Goal: Information Seeking & Learning: Learn about a topic

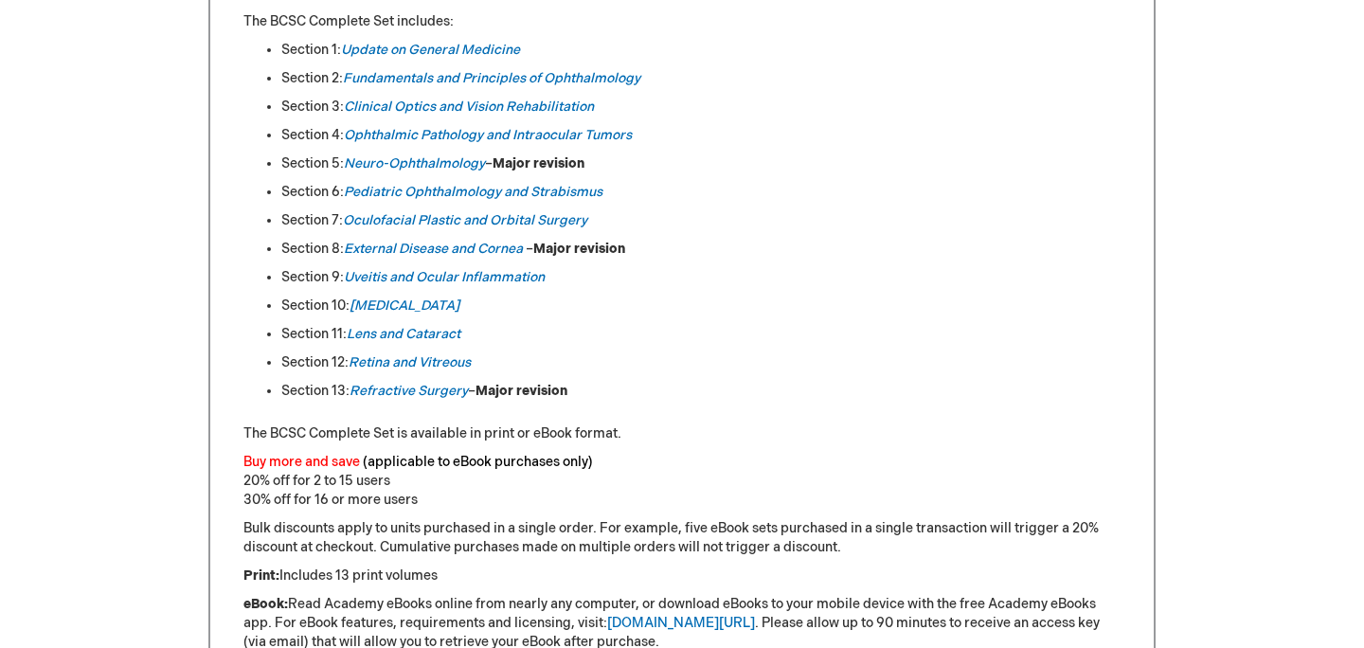
scroll to position [1087, 0]
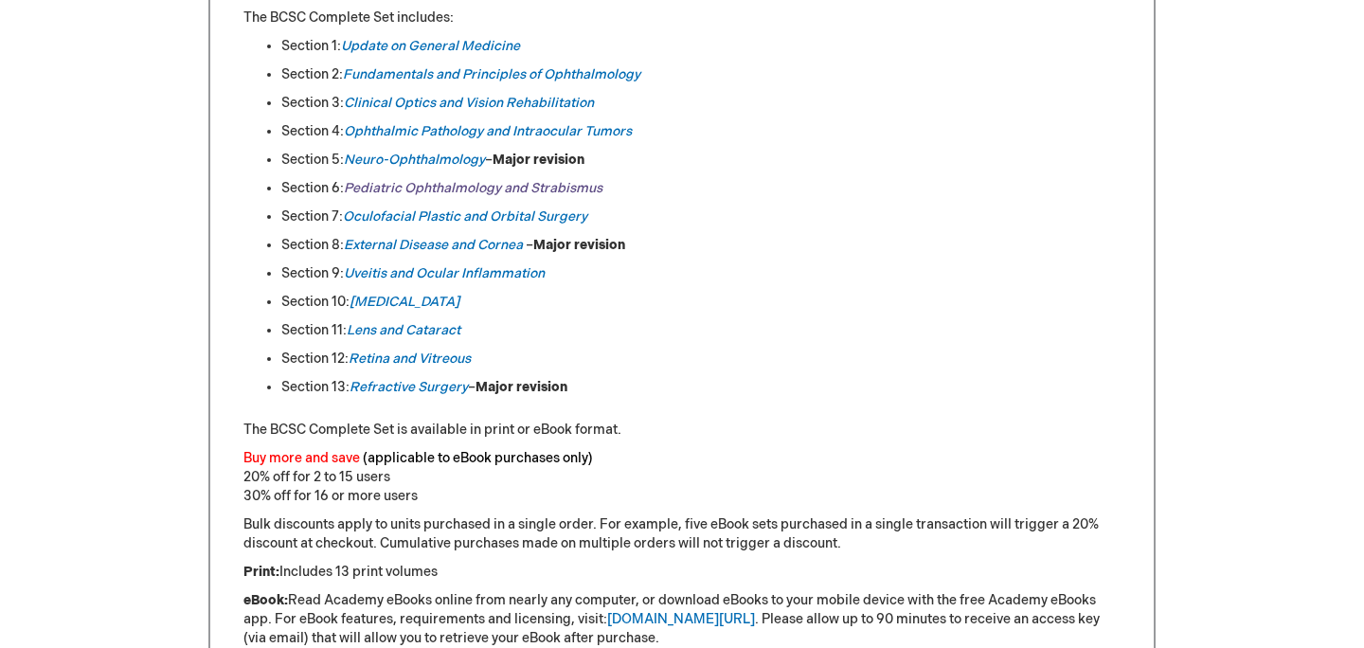
click at [391, 193] on link "Pediatric Ophthalmology and Strabismus" at bounding box center [473, 188] width 259 height 16
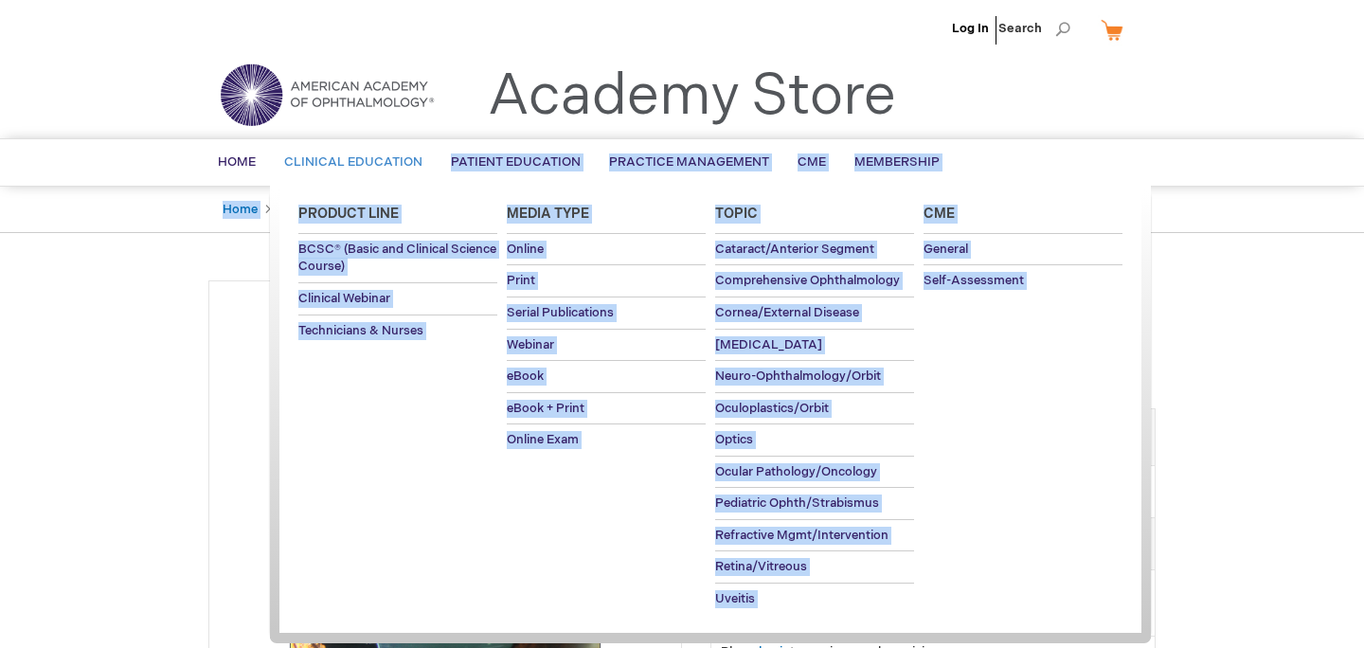
drag, startPoint x: 578, startPoint y: 207, endPoint x: 391, endPoint y: 188, distance: 187.6
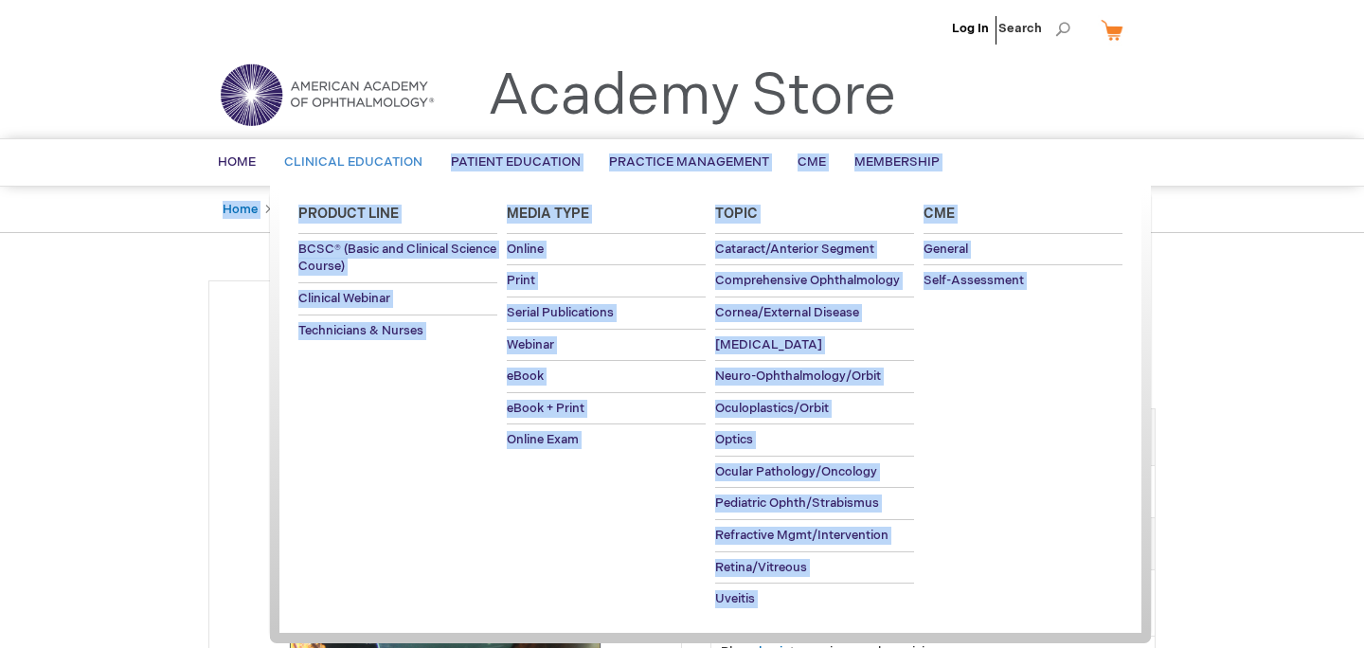
drag, startPoint x: 581, startPoint y: 208, endPoint x: 342, endPoint y: 184, distance: 240.0
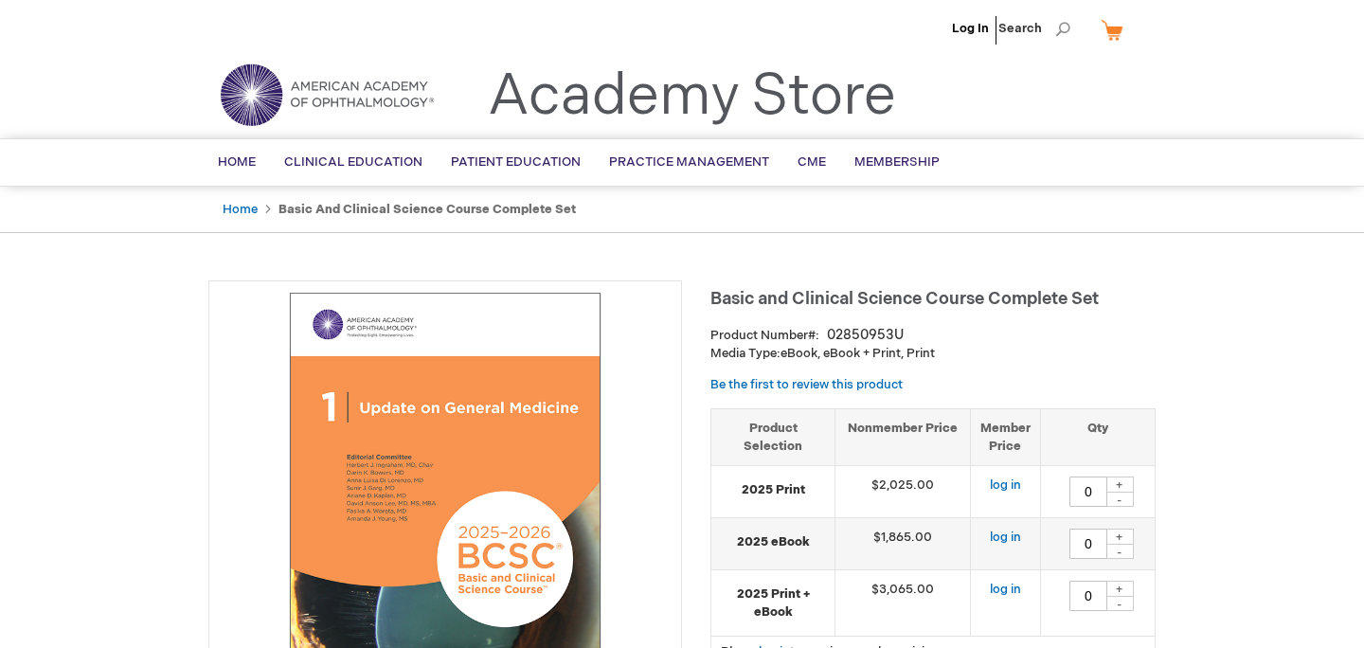
drag, startPoint x: 586, startPoint y: 208, endPoint x: 279, endPoint y: 213, distance: 307.9
click at [279, 213] on ul "Home Basic and Clinical Science Course Complete Set" at bounding box center [681, 210] width 947 height 46
copy strong "Basic and Clinical Science Course Complete Set"
click at [256, 95] on img at bounding box center [326, 95] width 227 height 68
